Goal: Task Accomplishment & Management: Use online tool/utility

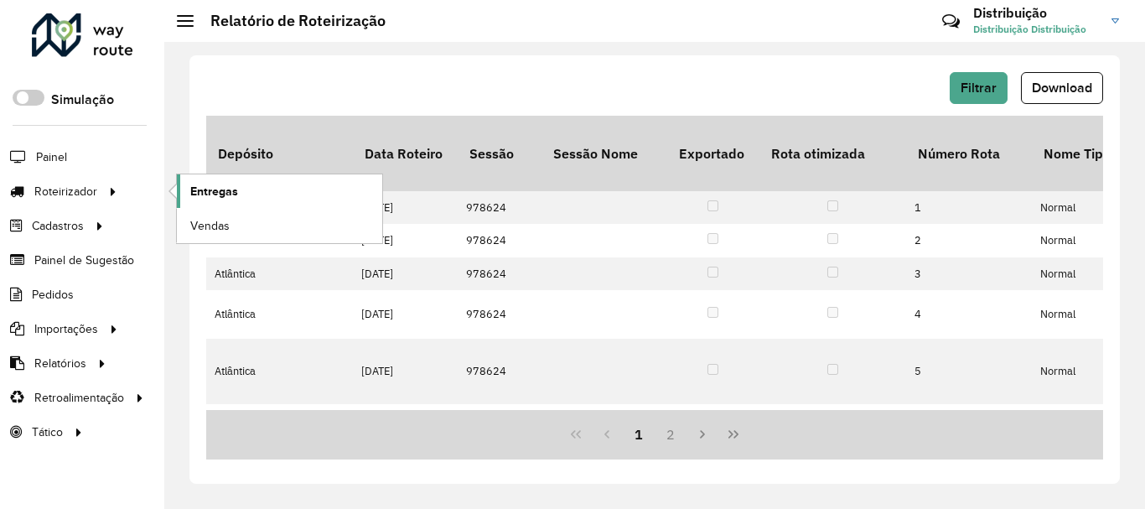
click at [230, 200] on link "Entregas" at bounding box center [279, 191] width 205 height 34
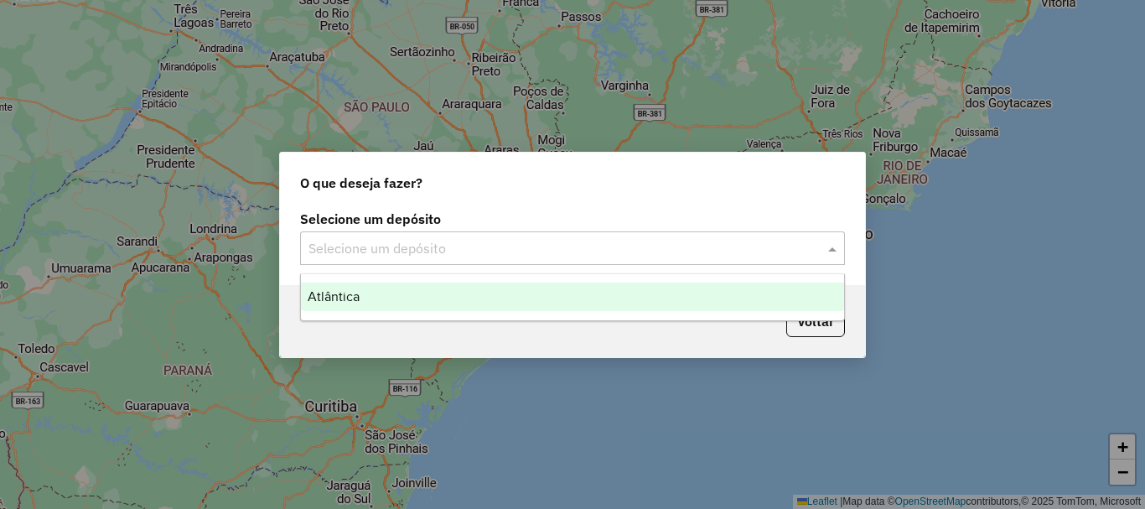
click at [476, 244] on input "text" at bounding box center [555, 249] width 494 height 20
click at [474, 288] on div "Atlântica" at bounding box center [572, 296] width 543 height 28
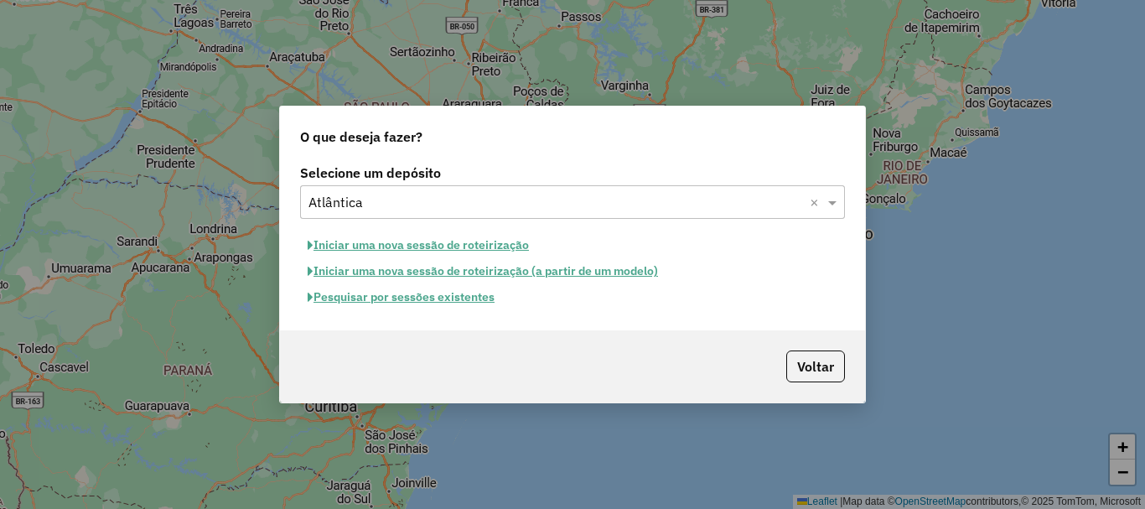
click at [478, 250] on button "Iniciar uma nova sessão de roteirização" at bounding box center [418, 245] width 236 height 26
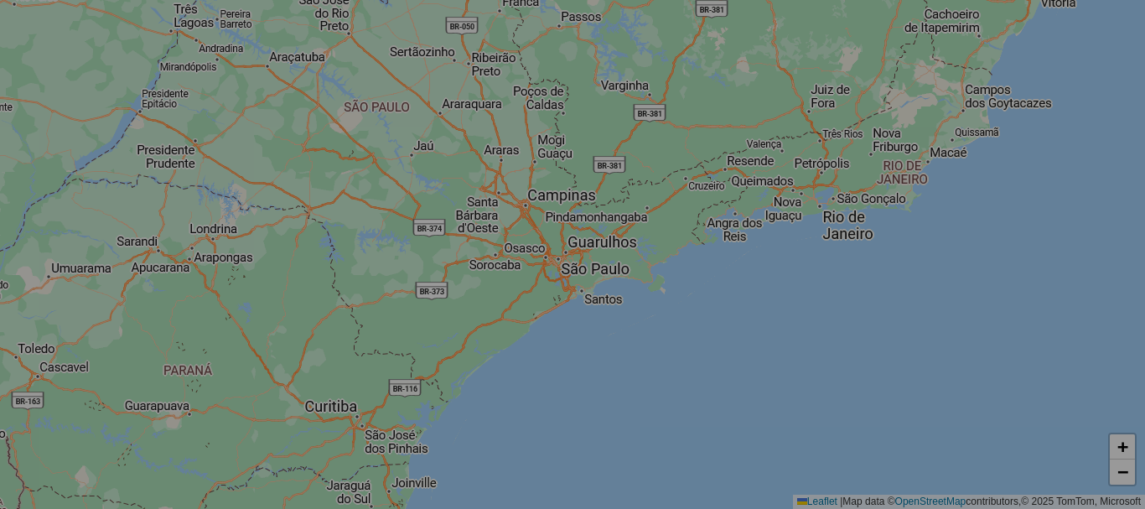
select select "*"
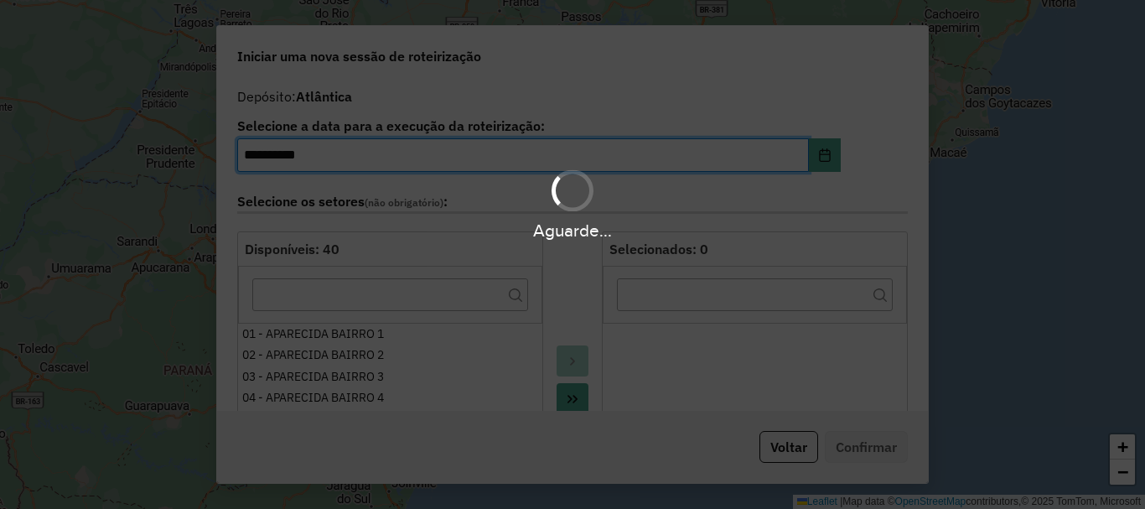
click at [773, 453] on div "Aguarde..." at bounding box center [572, 254] width 1145 height 509
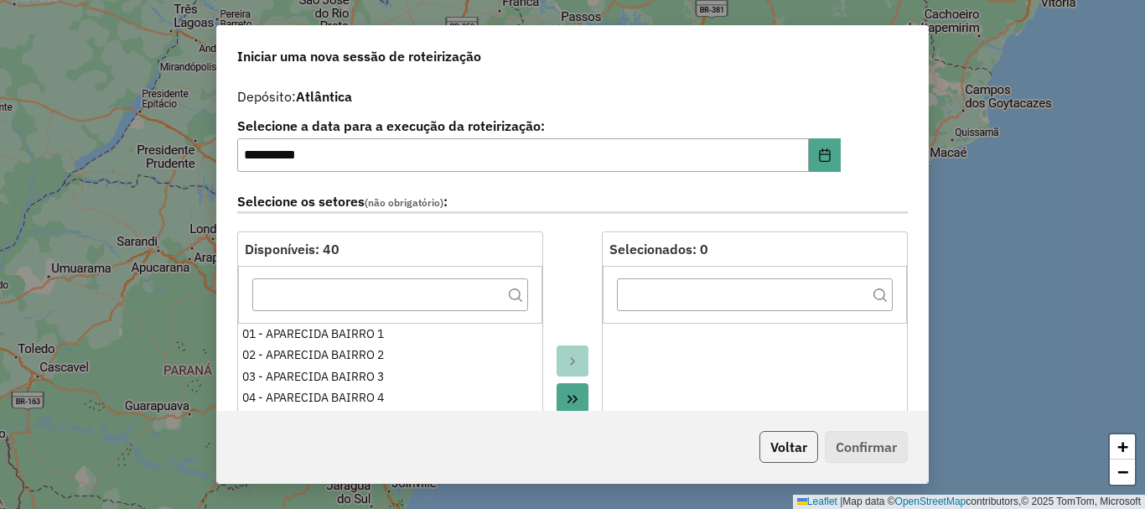
click at [774, 453] on button "Voltar" at bounding box center [788, 447] width 59 height 32
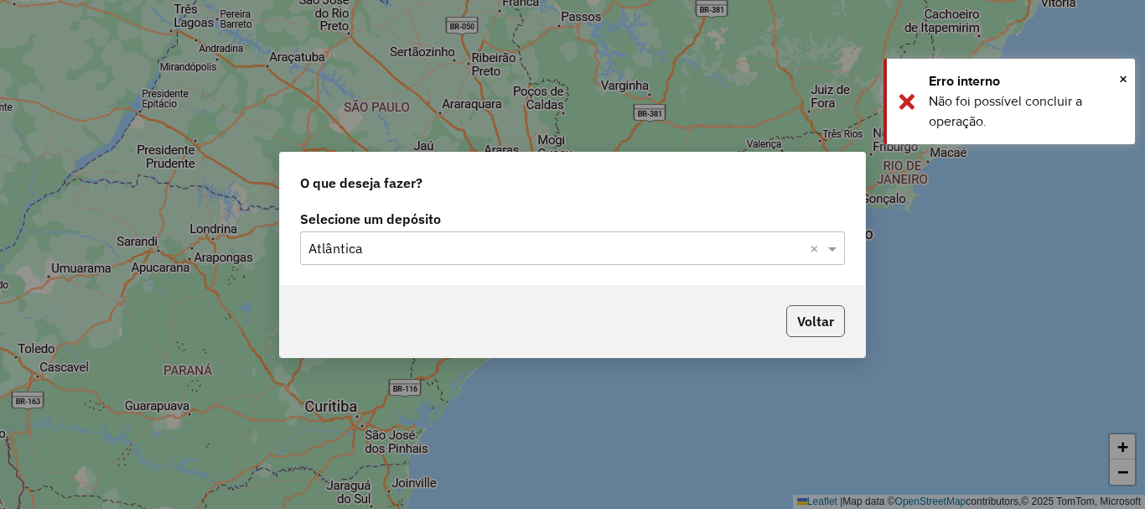
click at [816, 336] on button "Voltar" at bounding box center [815, 321] width 59 height 32
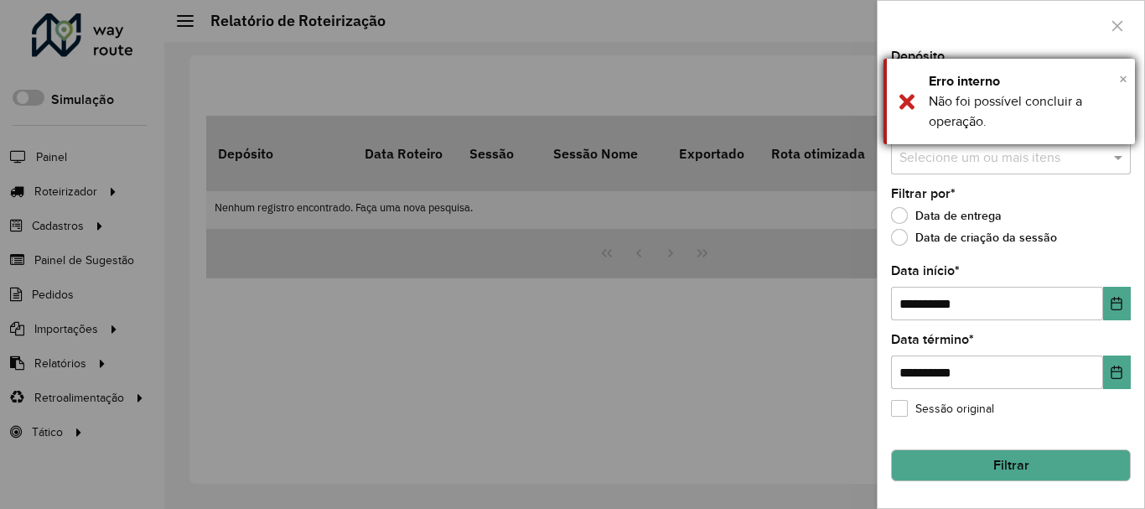
click at [1120, 76] on span "×" at bounding box center [1123, 79] width 8 height 18
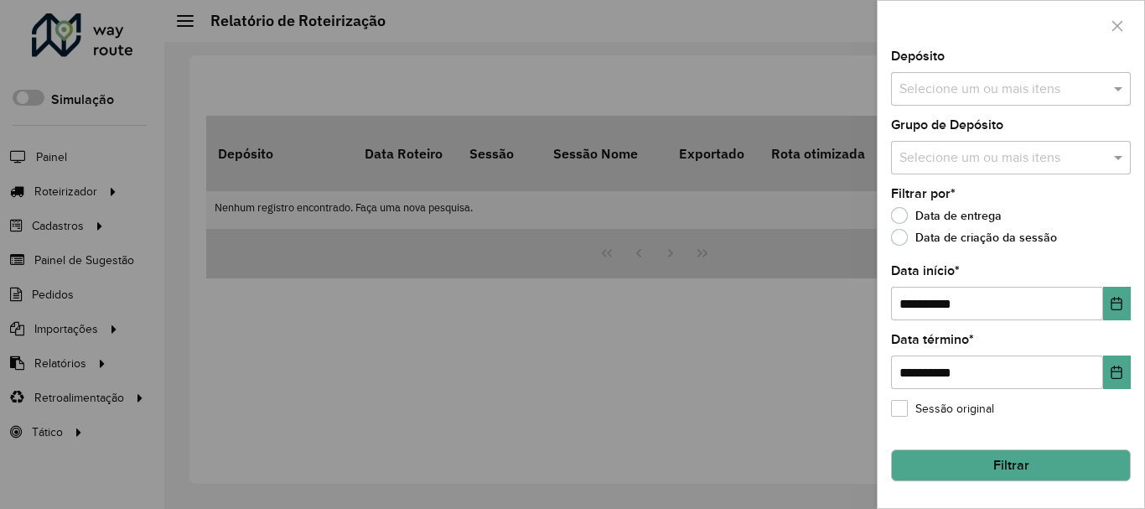
click at [953, 96] on input "text" at bounding box center [1002, 90] width 215 height 20
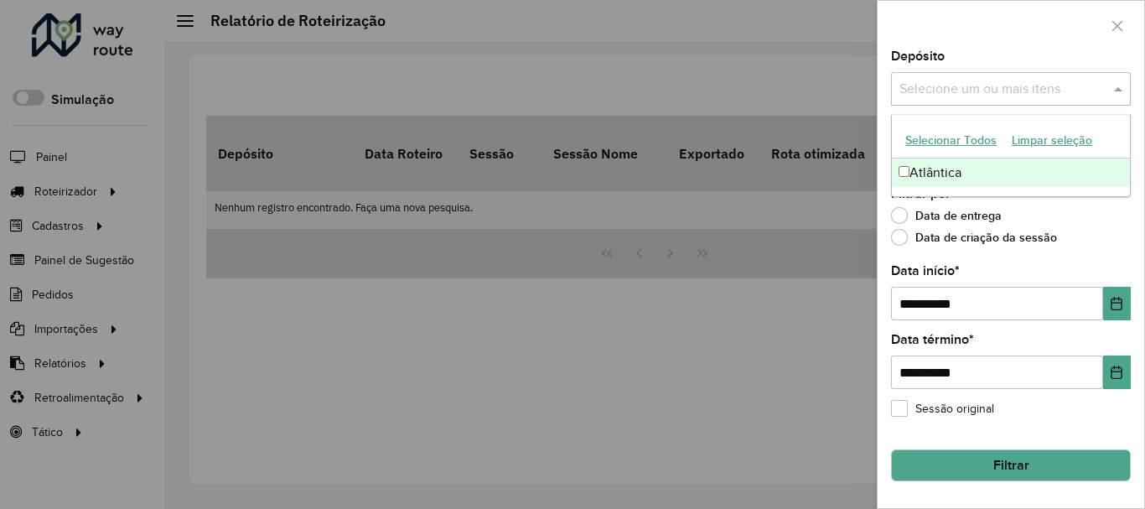
click at [961, 168] on div "Atlântica" at bounding box center [1011, 172] width 238 height 28
click at [1091, 226] on div "Data de entrega" at bounding box center [1011, 219] width 240 height 20
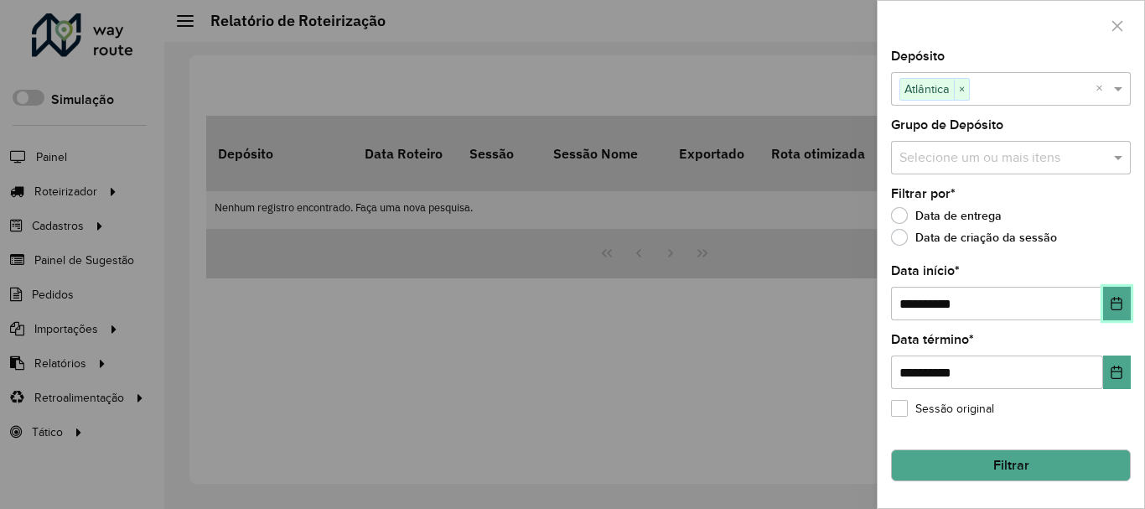
click at [1120, 307] on icon "Choose Date" at bounding box center [1116, 303] width 13 height 13
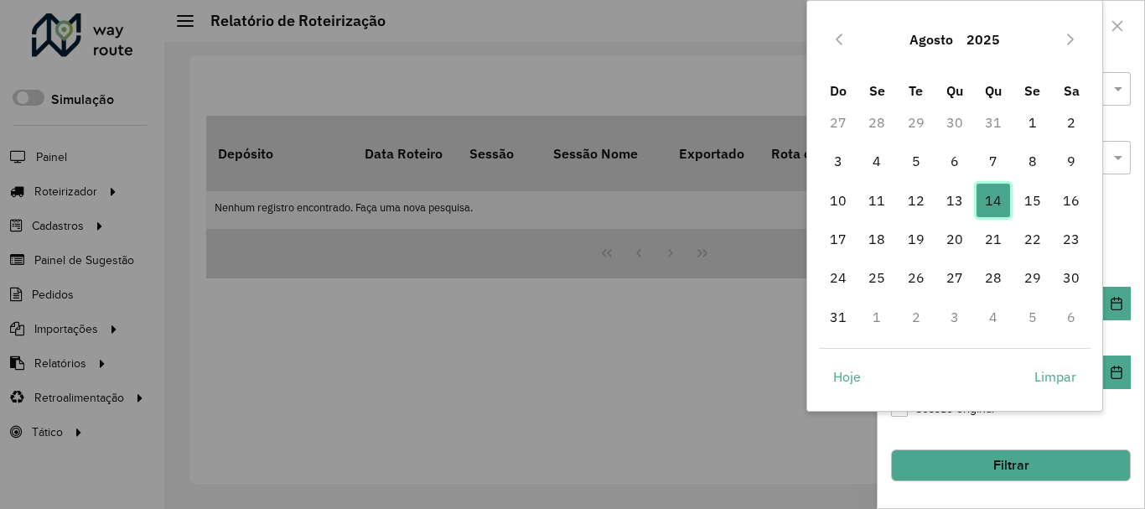
click at [984, 194] on span "14" at bounding box center [993, 201] width 34 height 34
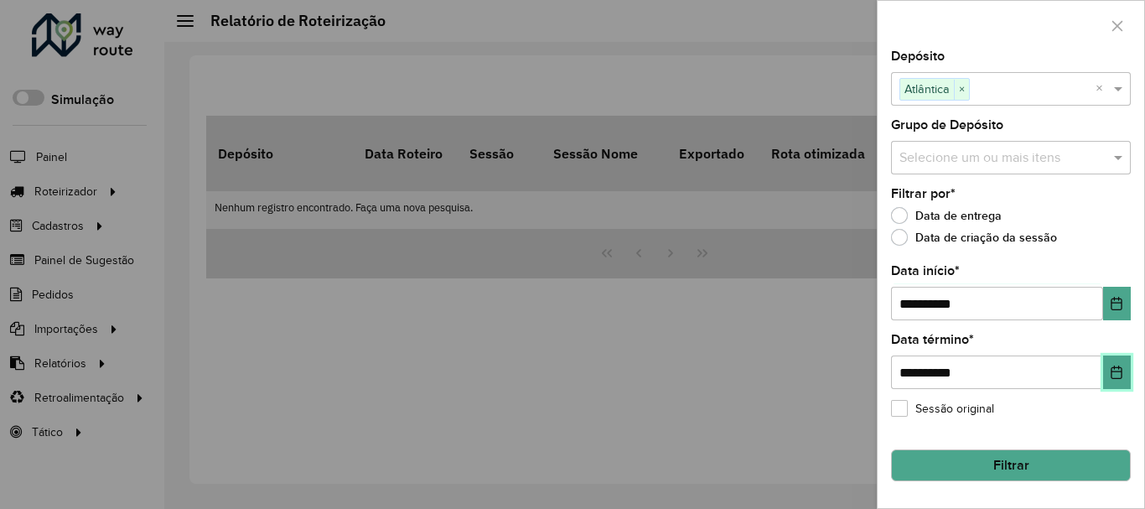
click at [1120, 380] on button "Choose Date" at bounding box center [1117, 372] width 28 height 34
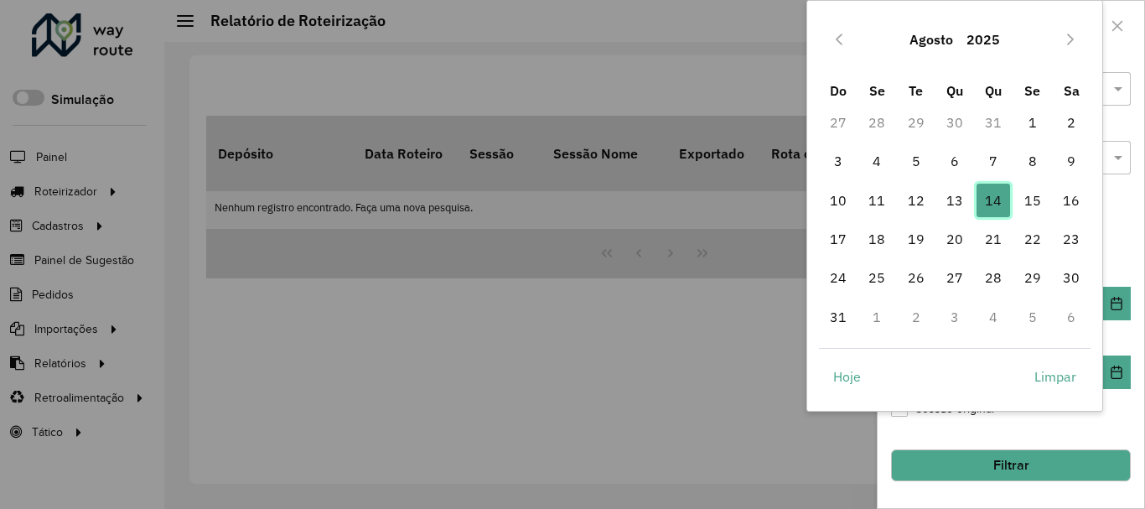
click at [989, 205] on span "14" at bounding box center [993, 201] width 34 height 34
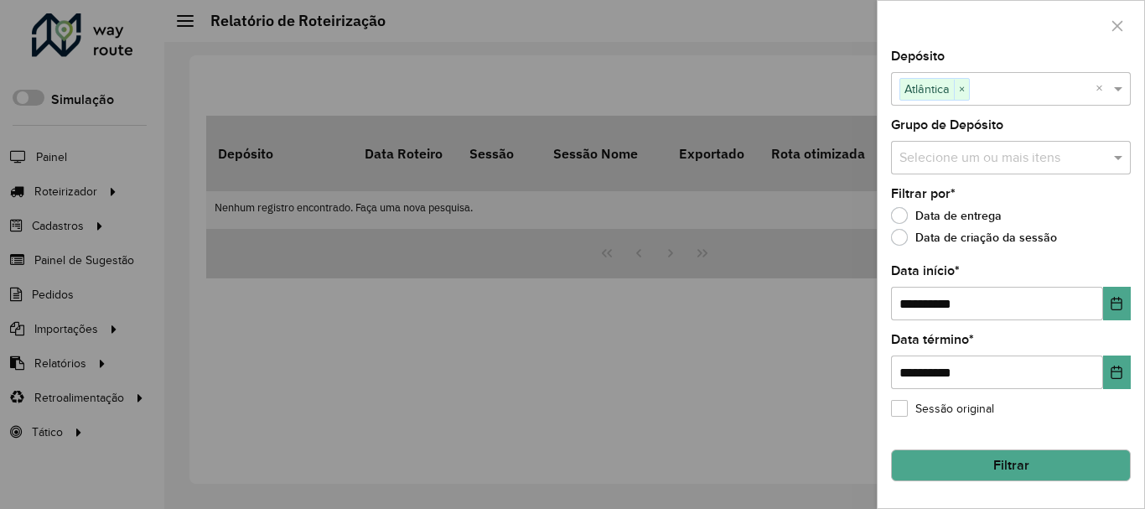
click at [1022, 465] on button "Filtrar" at bounding box center [1011, 465] width 240 height 32
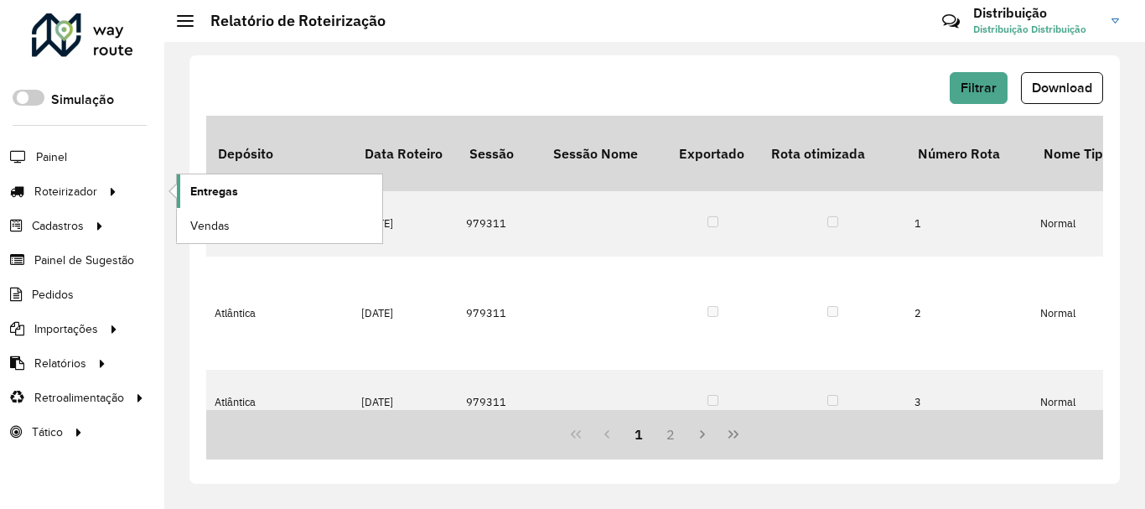
click at [237, 183] on span "Entregas" at bounding box center [214, 192] width 48 height 18
click at [241, 193] on link "Entregas" at bounding box center [279, 191] width 205 height 34
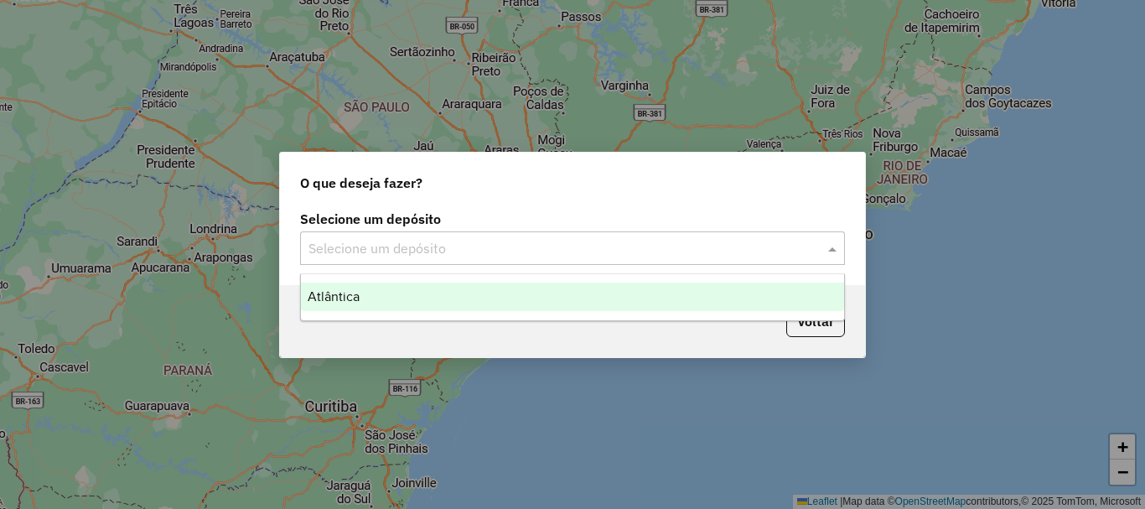
click at [456, 259] on div "Selecione um depósito" at bounding box center [572, 248] width 545 height 34
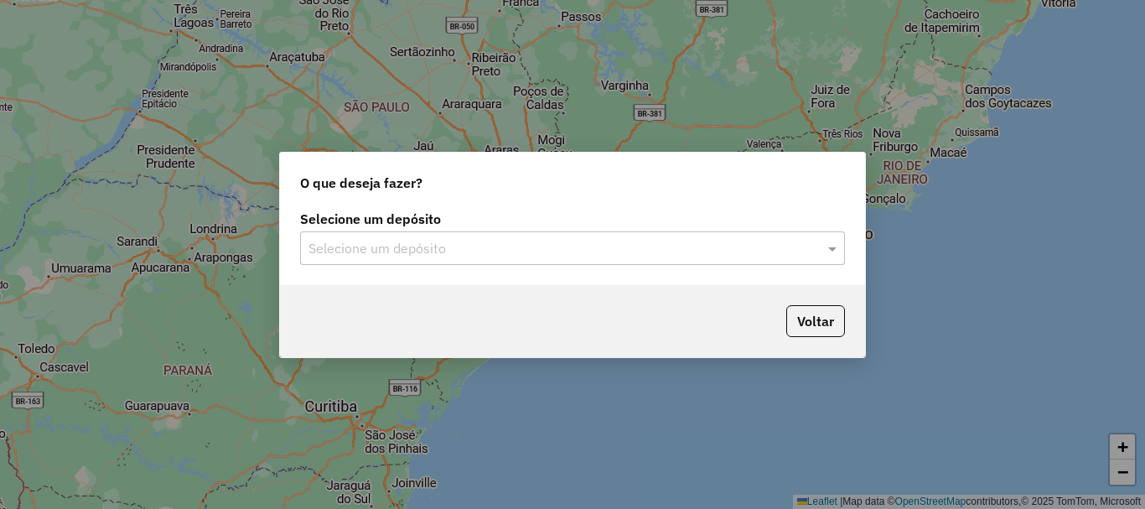
click at [417, 248] on input "text" at bounding box center [555, 249] width 494 height 20
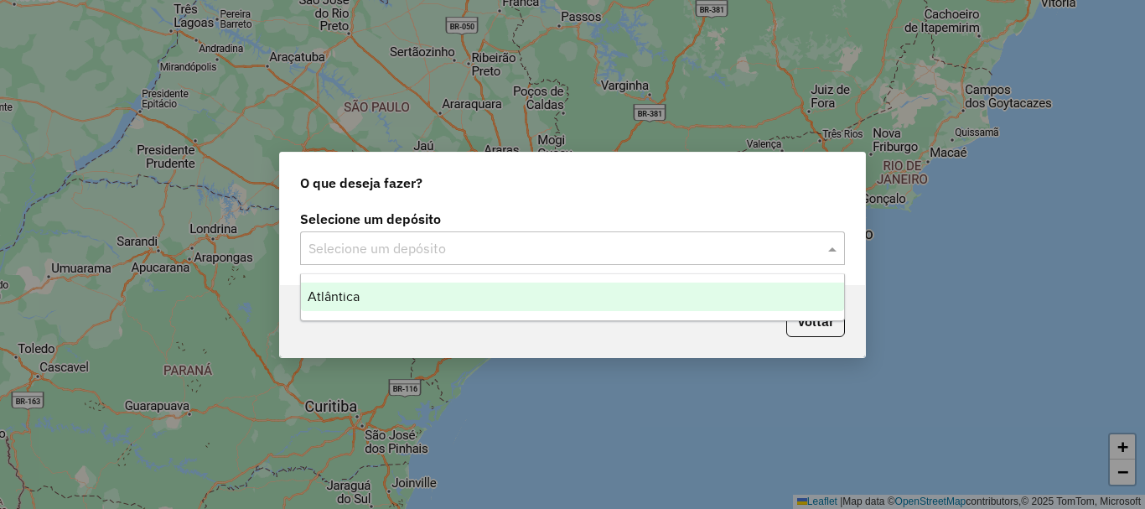
click at [396, 308] on div "Atlântica" at bounding box center [572, 296] width 543 height 28
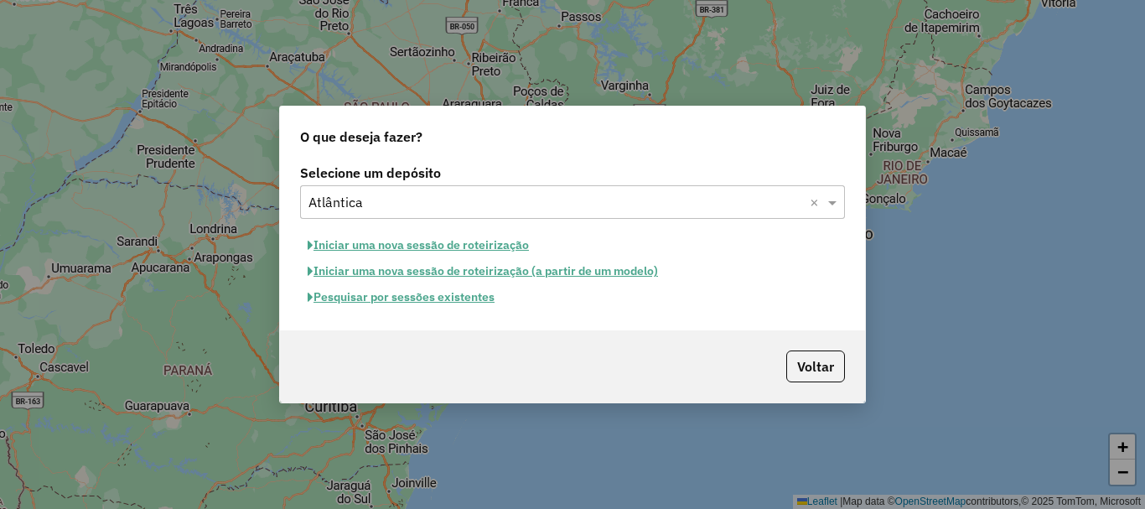
click at [418, 300] on button "Pesquisar por sessões existentes" at bounding box center [401, 297] width 202 height 26
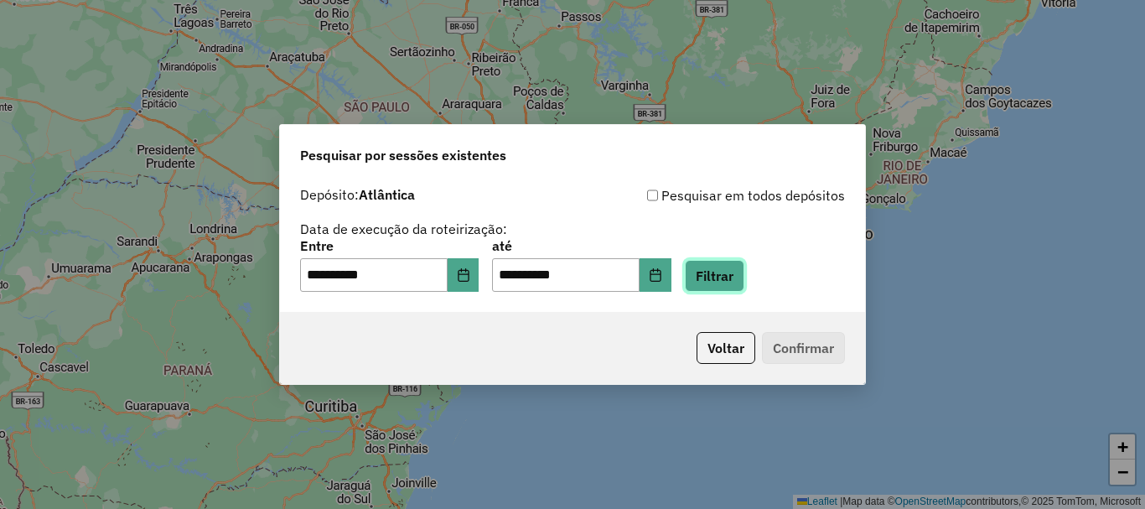
click at [727, 281] on button "Filtrar" at bounding box center [714, 276] width 59 height 32
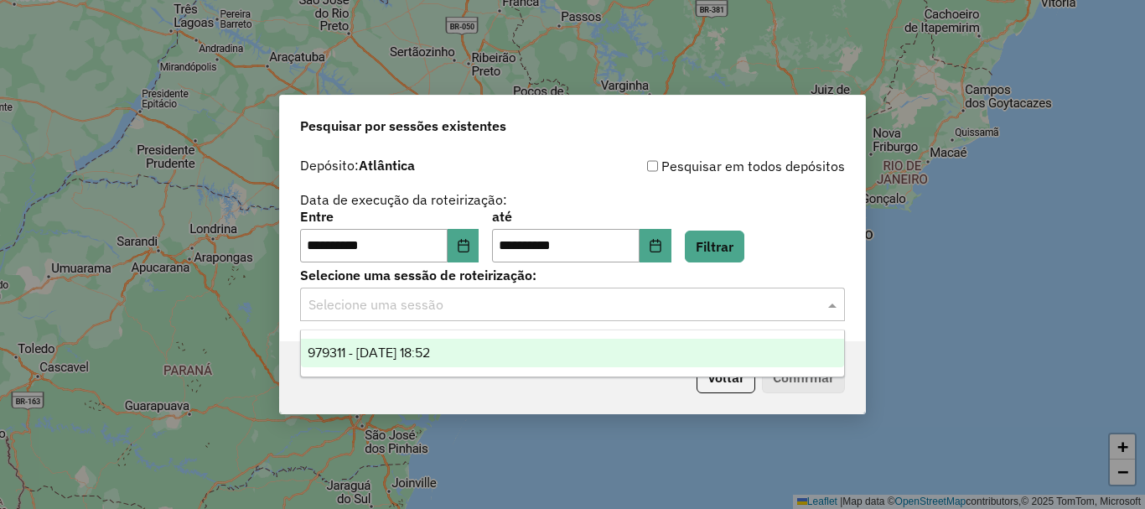
drag, startPoint x: 477, startPoint y: 308, endPoint x: 481, endPoint y: 350, distance: 42.9
click at [477, 310] on input "text" at bounding box center [555, 305] width 494 height 20
click at [481, 350] on div "979311 - 14/08/2025 18:52" at bounding box center [572, 353] width 543 height 28
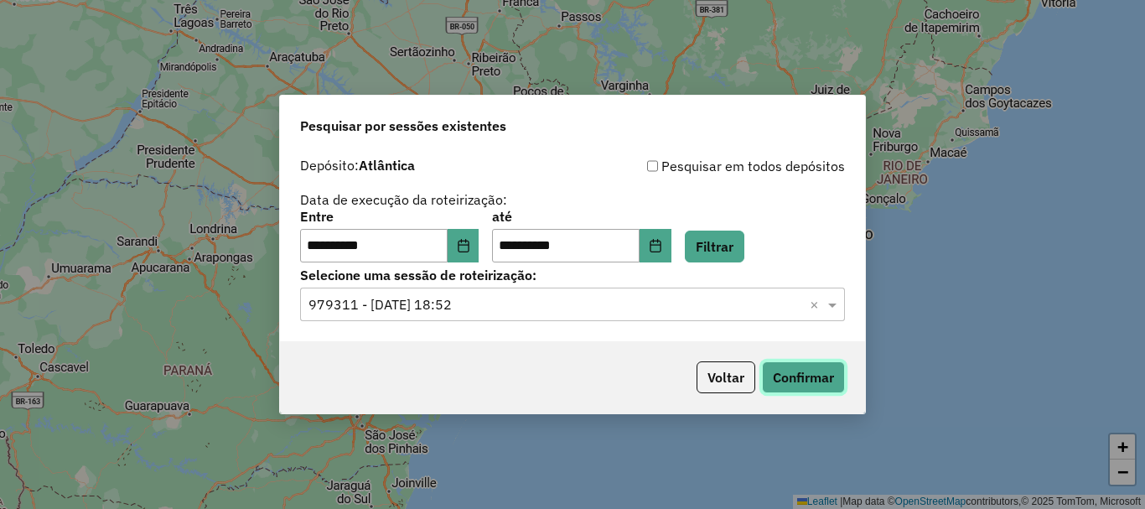
click at [825, 374] on button "Confirmar" at bounding box center [803, 377] width 83 height 32
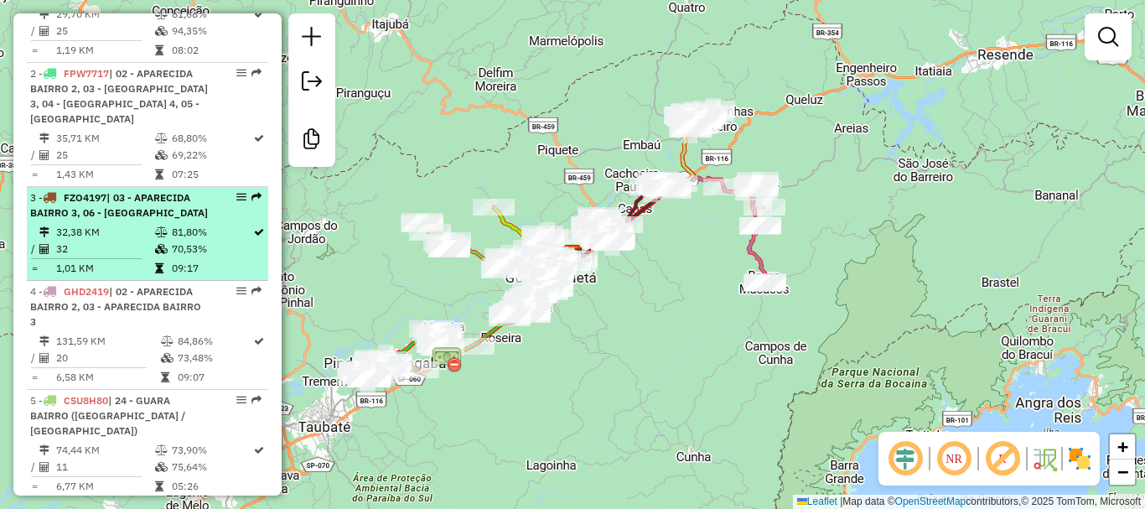
scroll to position [670, 0]
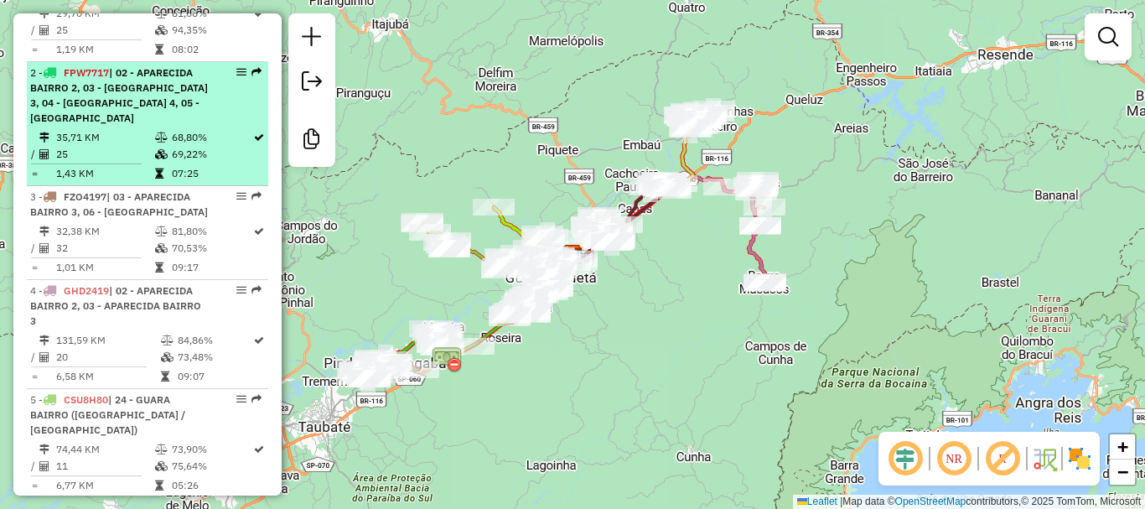
click at [122, 126] on div "2 - FPW7717 | 02 - APARECIDA BAIRRO 2, 03 - [GEOGRAPHIC_DATA] 3, 04 - [GEOGRAPH…" at bounding box center [119, 95] width 178 height 60
select select "**********"
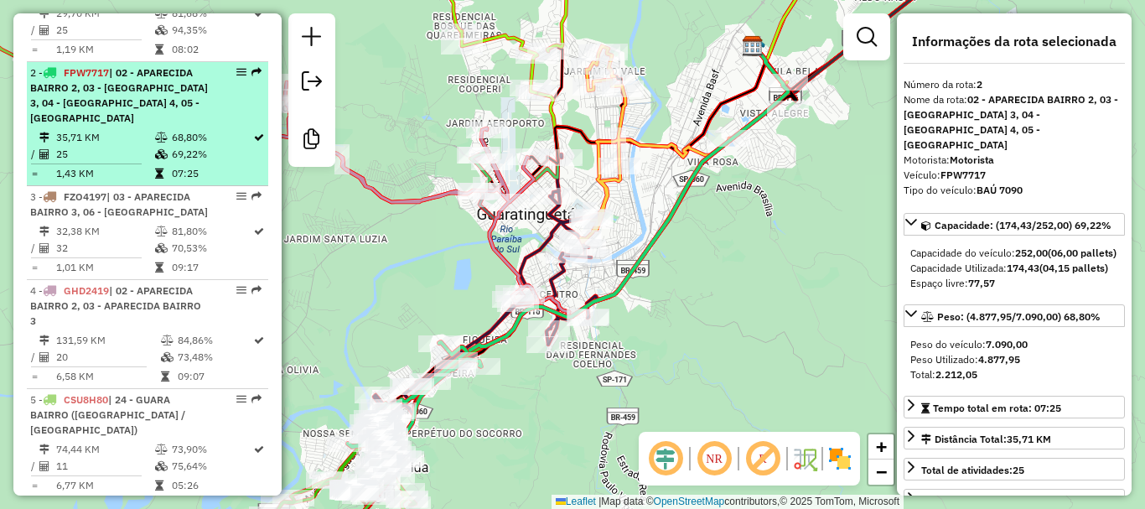
drag, startPoint x: 229, startPoint y: 88, endPoint x: 189, endPoint y: 129, distance: 56.9
click at [173, 126] on div "2 - FPW7717 | 02 - APARECIDA BAIRRO 2, 03 - [GEOGRAPHIC_DATA] 3, 04 - [GEOGRAPH…" at bounding box center [119, 95] width 178 height 60
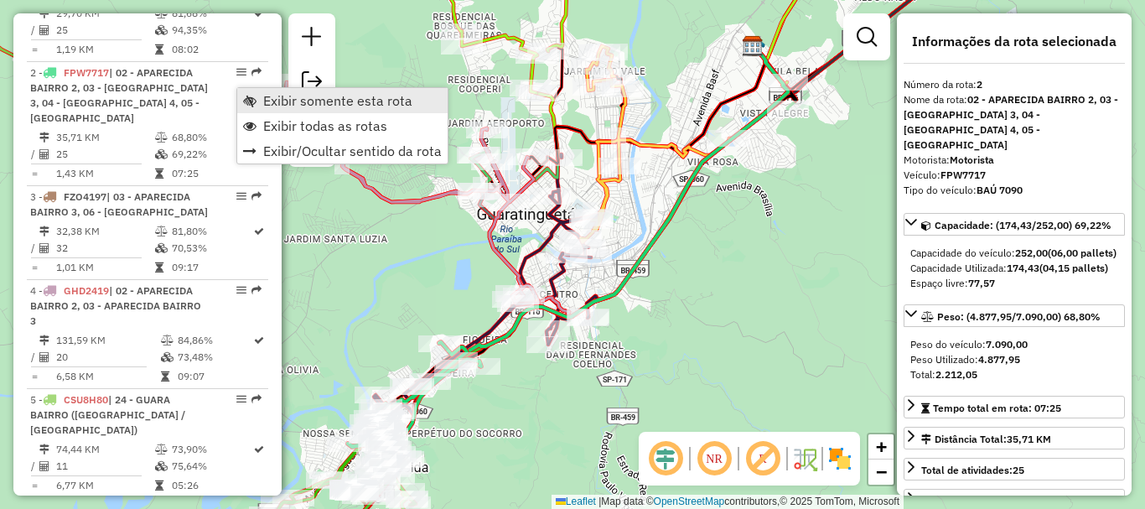
click at [372, 101] on span "Exibir somente esta rota" at bounding box center [337, 100] width 149 height 13
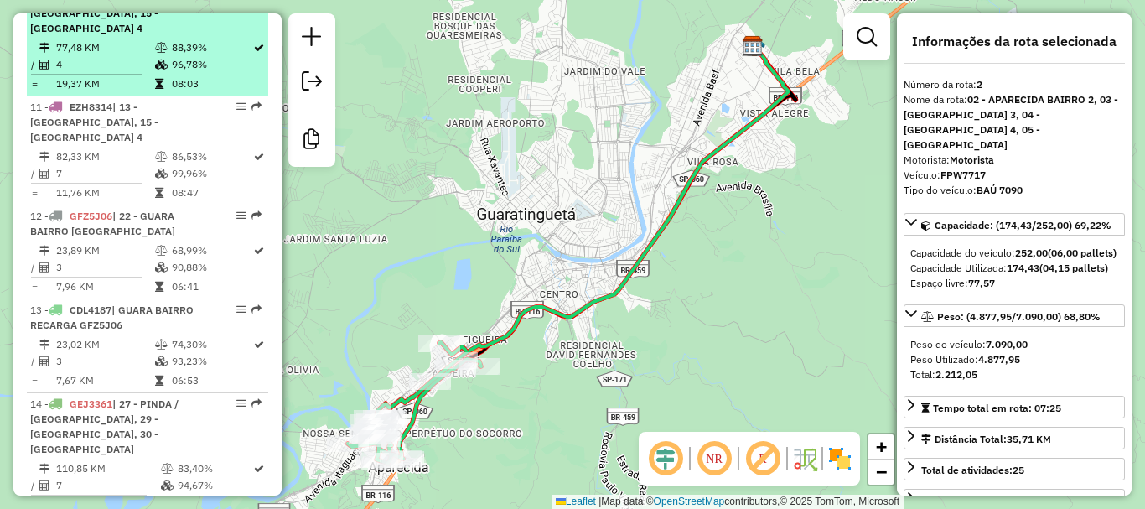
scroll to position [1676, 0]
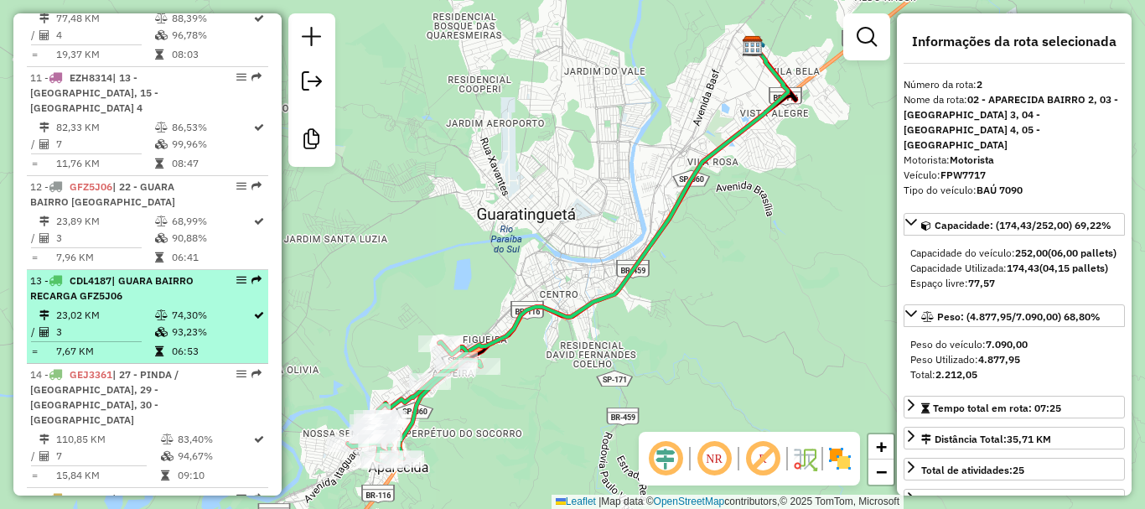
click at [133, 273] on div "13 - CDL4187 | GUARA BAIRRO RECARGA GFZ5J06" at bounding box center [119, 288] width 178 height 30
